Goal: Information Seeking & Learning: Find specific page/section

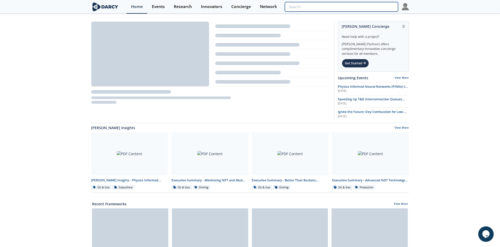
click at [376, 6] on input "search" at bounding box center [341, 7] width 113 height 10
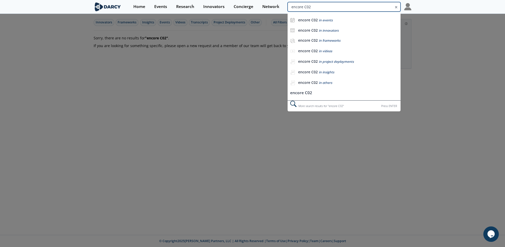
click at [374, 7] on input "encore C02" at bounding box center [343, 7] width 113 height 10
type input "encoreC02"
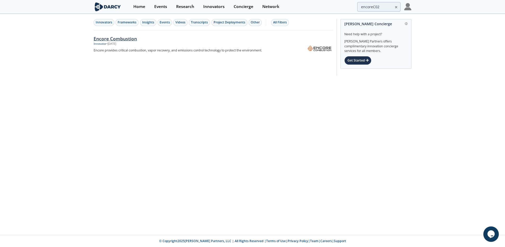
click at [124, 38] on div "Encore Combustion" at bounding box center [179, 38] width 171 height 7
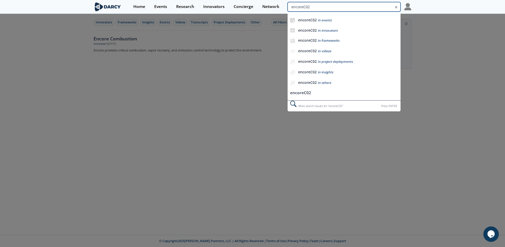
click at [373, 6] on input "encoreC02" at bounding box center [343, 7] width 113 height 10
click at [354, 6] on input "encore C02" at bounding box center [343, 7] width 113 height 10
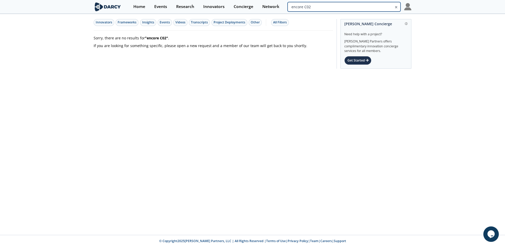
drag, startPoint x: 377, startPoint y: 7, endPoint x: 380, endPoint y: 9, distance: 3.9
click at [377, 7] on input "encore C02" at bounding box center [343, 7] width 113 height 10
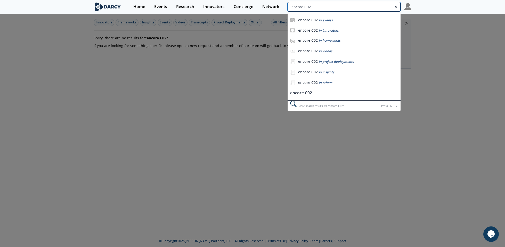
click at [377, 6] on input "encore C02" at bounding box center [343, 7] width 113 height 10
type input "encore Co2"
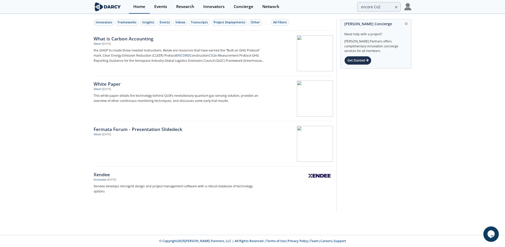
click at [141, 8] on div "Home" at bounding box center [139, 7] width 12 height 4
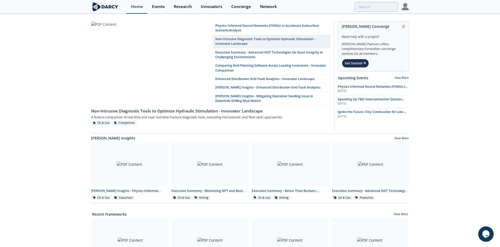
click at [134, 5] on div "Home" at bounding box center [137, 7] width 12 height 4
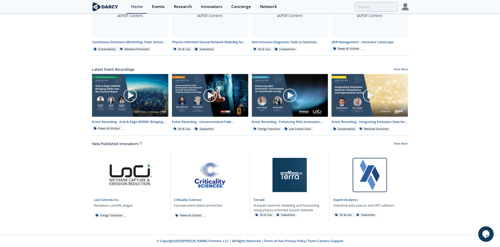
scroll to position [225, 0]
